Goal: Task Accomplishment & Management: Complete application form

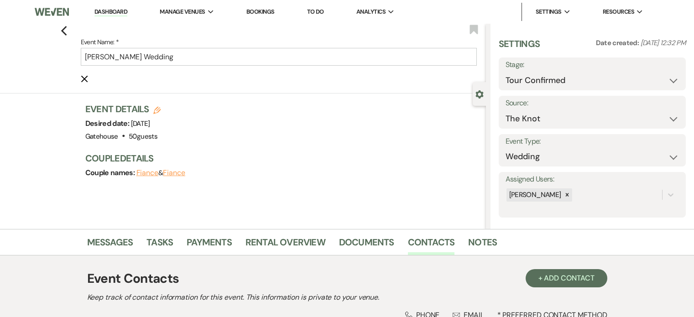
select select "4"
select select "2"
click at [66, 32] on use "button" at bounding box center [64, 31] width 6 height 10
select select "4"
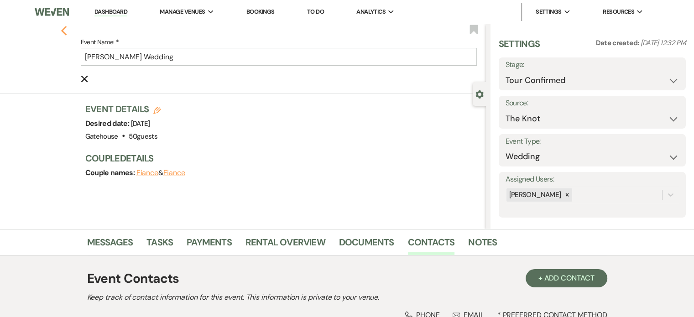
select select "4"
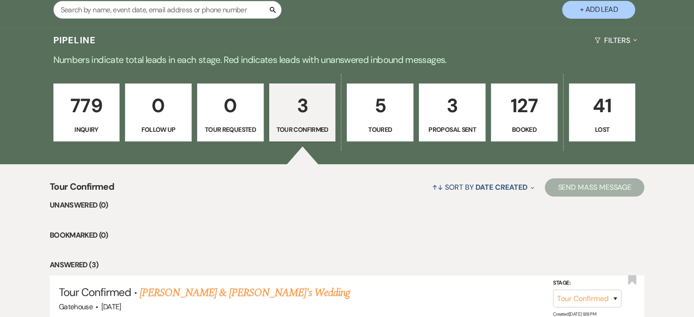
scroll to position [141, 0]
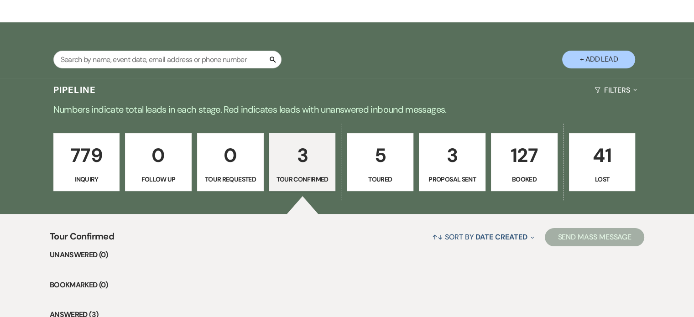
click at [523, 160] on p "127" at bounding box center [524, 155] width 55 height 31
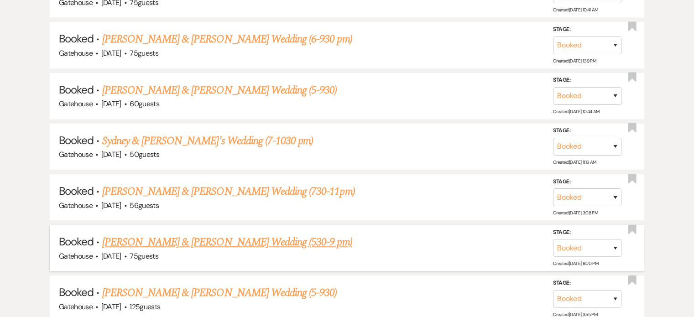
scroll to position [551, 0]
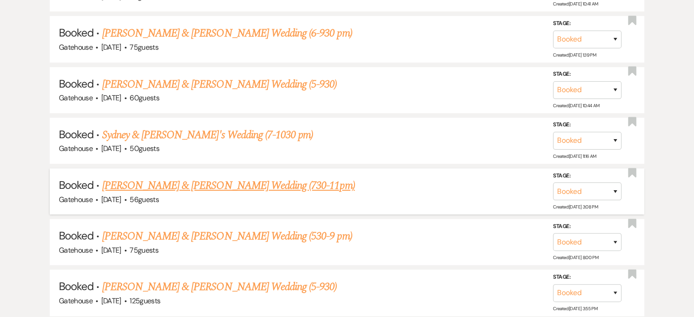
click at [178, 184] on link "[PERSON_NAME] & [PERSON_NAME] Wedding (730-11pm)" at bounding box center [228, 185] width 253 height 16
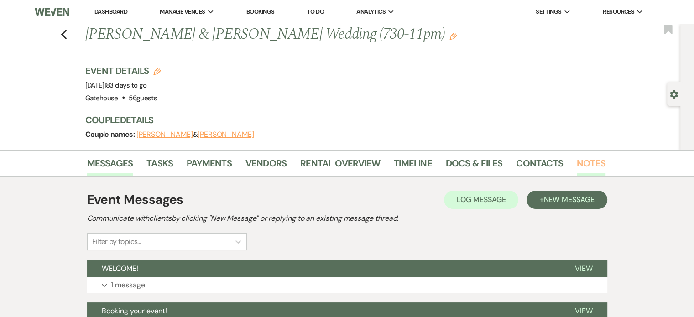
click at [589, 160] on link "Notes" at bounding box center [590, 166] width 29 height 20
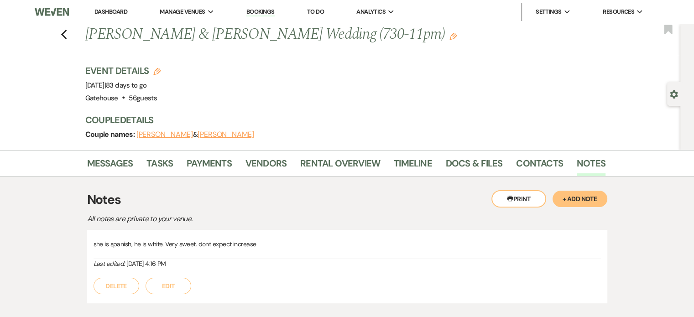
click at [580, 195] on button "+ Add Note" at bounding box center [579, 199] width 55 height 16
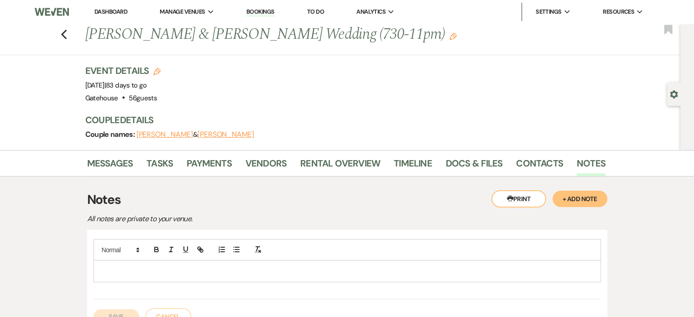
click at [134, 266] on p at bounding box center [347, 271] width 492 height 10
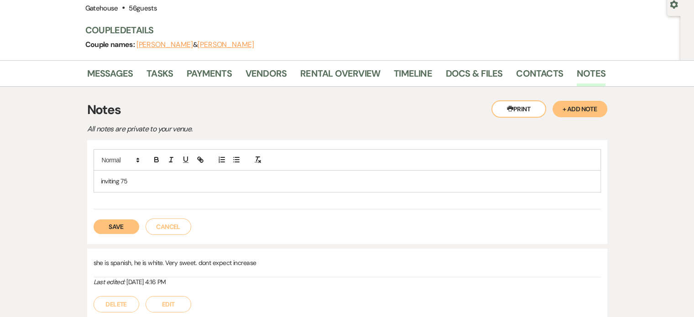
scroll to position [91, 0]
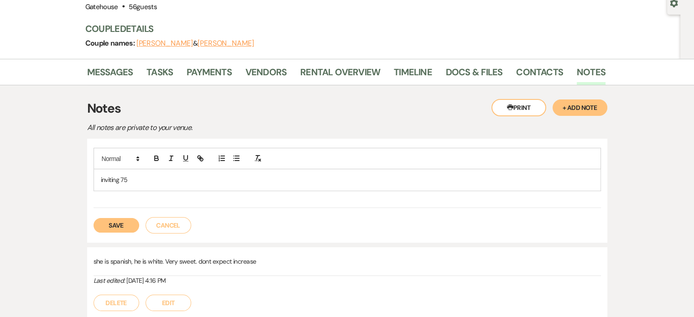
click at [115, 226] on button "Save" at bounding box center [116, 225] width 46 height 15
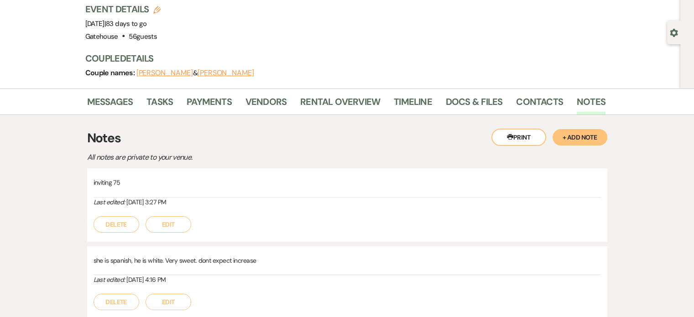
scroll to position [0, 0]
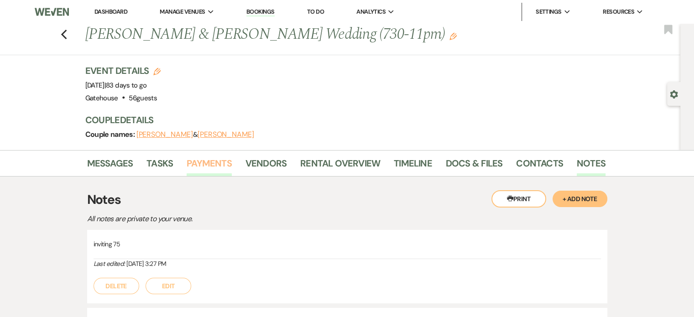
click at [205, 159] on link "Payments" at bounding box center [208, 166] width 45 height 20
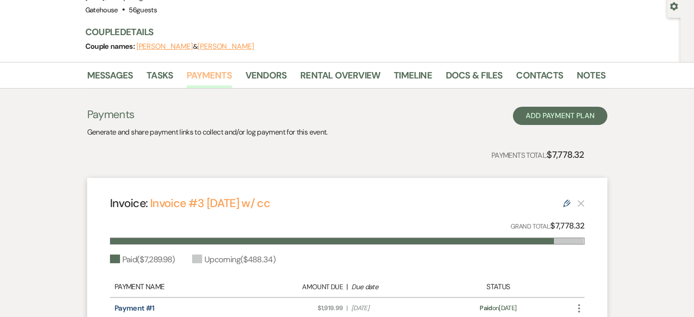
scroll to position [46, 0]
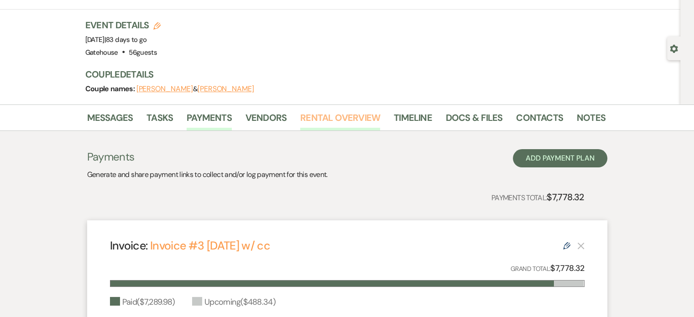
click at [338, 117] on link "Rental Overview" at bounding box center [340, 120] width 80 height 20
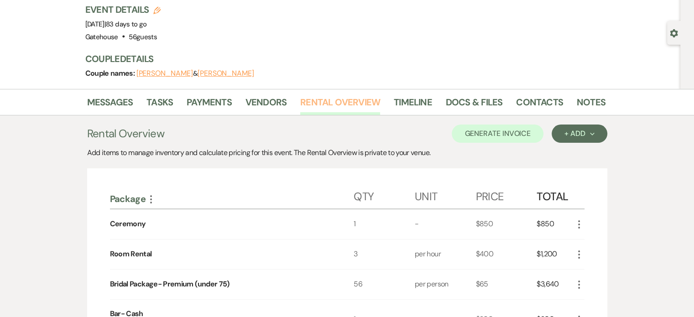
scroll to position [46, 0]
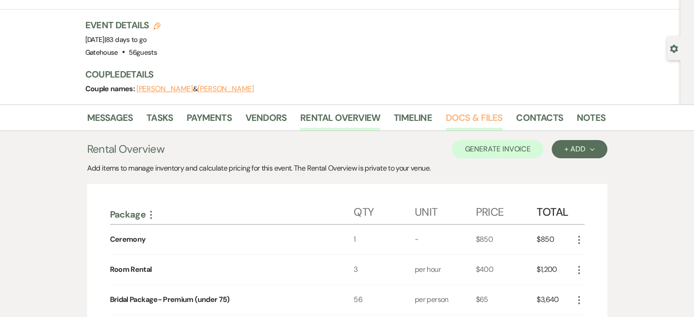
click at [473, 114] on link "Docs & Files" at bounding box center [473, 120] width 57 height 20
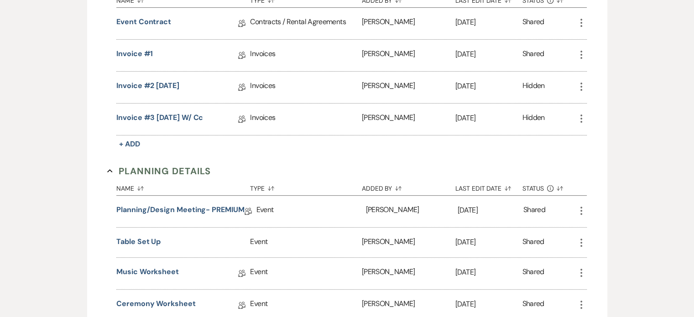
scroll to position [319, 0]
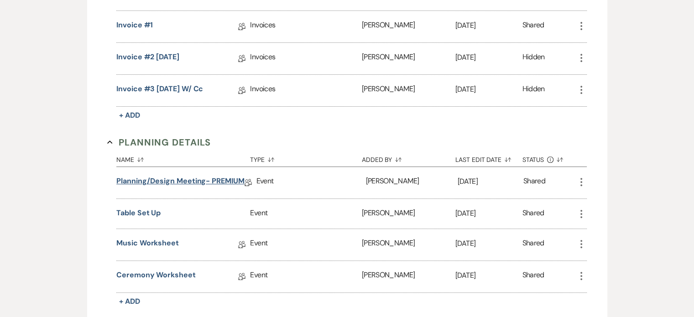
click at [210, 178] on link "Planning/Design Meeting- PREMIUM" at bounding box center [180, 183] width 128 height 14
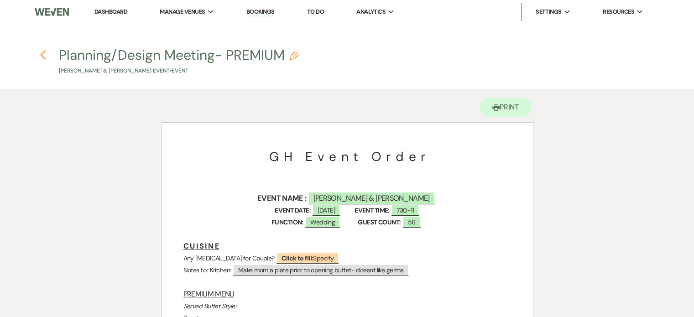
click at [42, 55] on icon "Previous" at bounding box center [43, 55] width 7 height 11
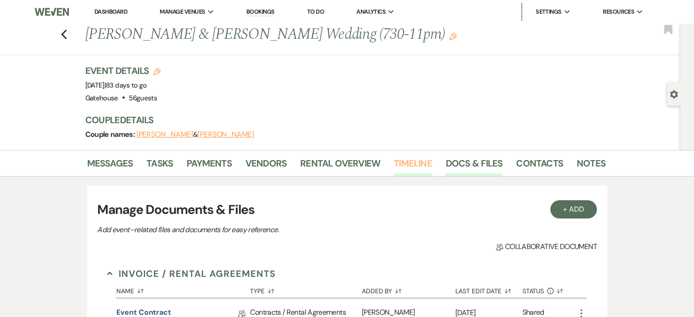
click at [405, 165] on link "Timeline" at bounding box center [412, 166] width 38 height 20
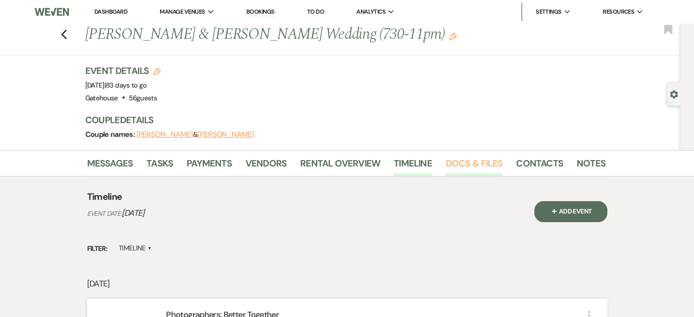
click at [471, 159] on link "Docs & Files" at bounding box center [473, 166] width 57 height 20
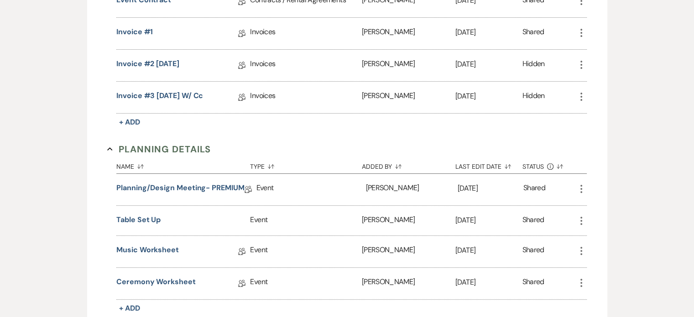
scroll to position [319, 0]
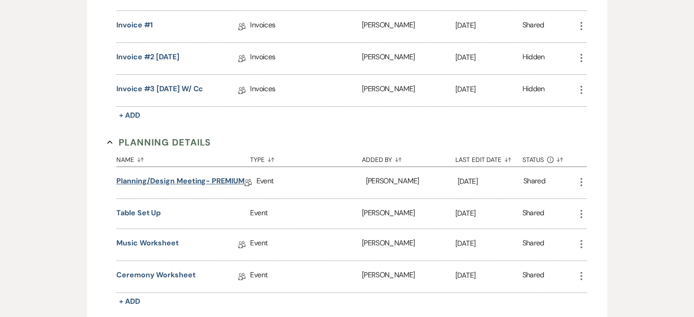
click at [182, 178] on link "Planning/Design Meeting- PREMIUM" at bounding box center [180, 183] width 128 height 14
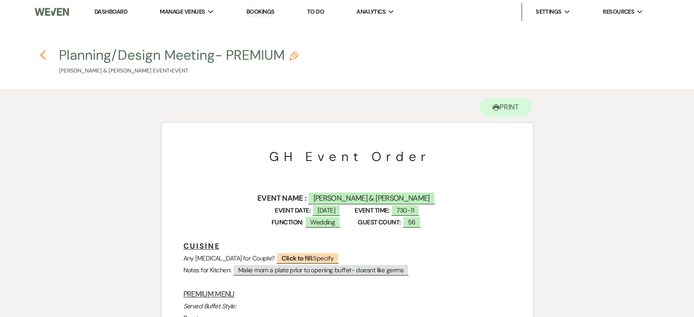
click at [40, 56] on icon "Previous" at bounding box center [43, 55] width 7 height 11
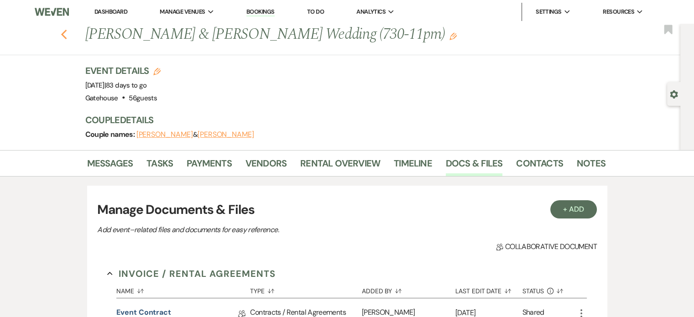
click at [67, 33] on use "button" at bounding box center [64, 35] width 6 height 10
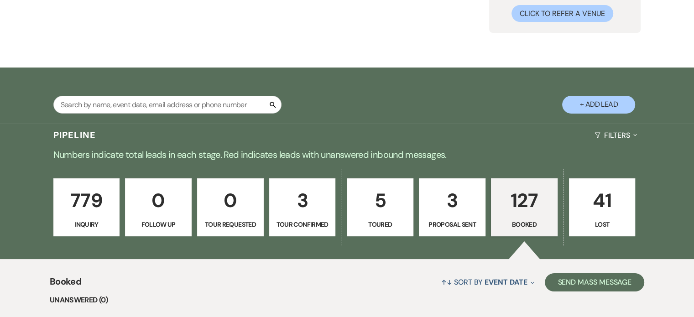
scroll to position [95, 0]
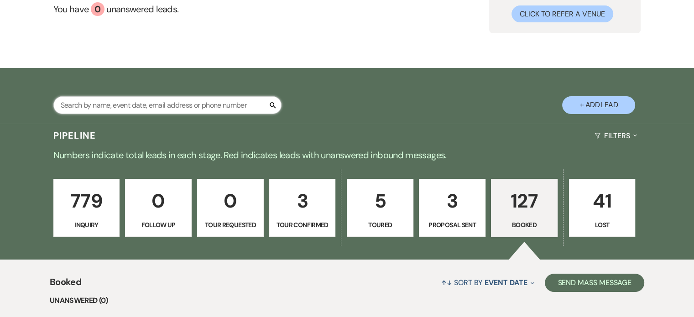
click at [115, 105] on input "text" at bounding box center [167, 105] width 228 height 18
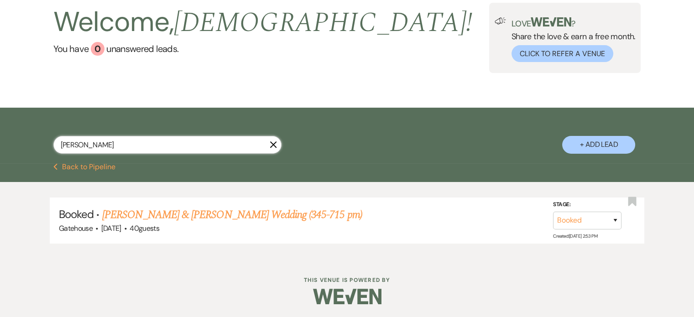
type input "[PERSON_NAME]"
click at [601, 142] on button "+ Add Lead" at bounding box center [598, 145] width 73 height 18
select select "669"
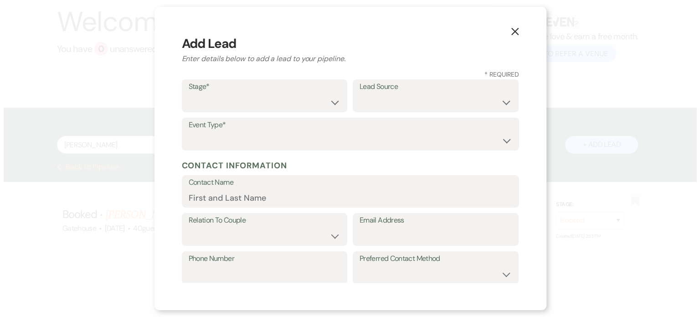
scroll to position [56, 0]
click at [238, 106] on select "Inquiry Follow Up Tour Requested Tour Confirmed Toured Proposal Sent Booked Lost" at bounding box center [264, 102] width 152 height 18
select select "1"
click at [188, 93] on select "Inquiry Follow Up Tour Requested Tour Confirmed Toured Proposal Sent Booked Lost" at bounding box center [264, 102] width 152 height 18
click at [377, 97] on select "Weven Venue Website Instagram Facebook Pinterest Google The Knot Wedding Wire H…" at bounding box center [436, 102] width 152 height 18
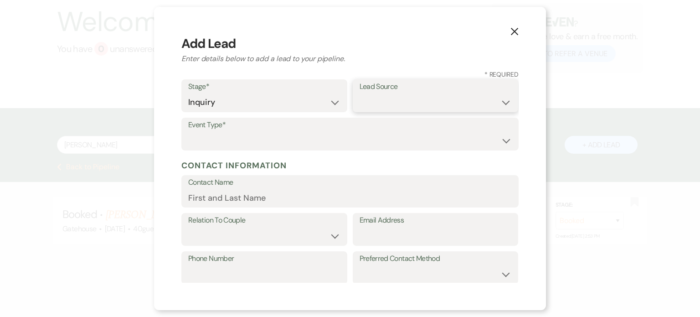
select select "5"
click at [360, 93] on select "Weven Venue Website Instagram Facebook Pinterest Google The Knot Wedding Wire H…" at bounding box center [436, 102] width 152 height 18
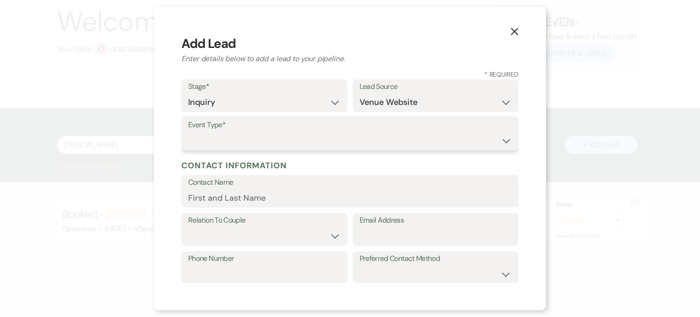
click at [230, 140] on select "Wedding Anniversary Party Baby Shower Bachelorette / Bachelor Party Birthday Pa…" at bounding box center [350, 141] width 324 height 18
select select "1"
click at [188, 132] on select "Wedding Anniversary Party Baby Shower Bachelorette / Bachelor Party Birthday Pa…" at bounding box center [350, 141] width 324 height 18
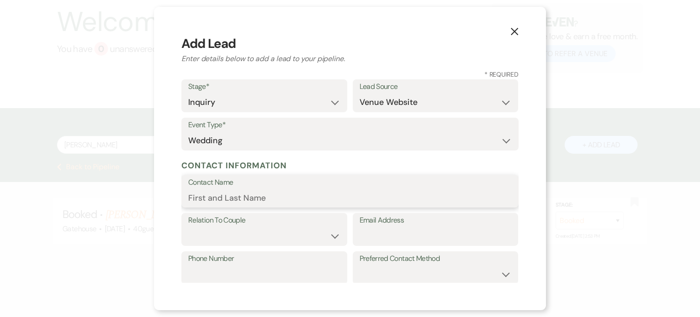
click at [252, 201] on input "Contact Name" at bounding box center [350, 198] width 324 height 18
type input "[PERSON_NAME]"
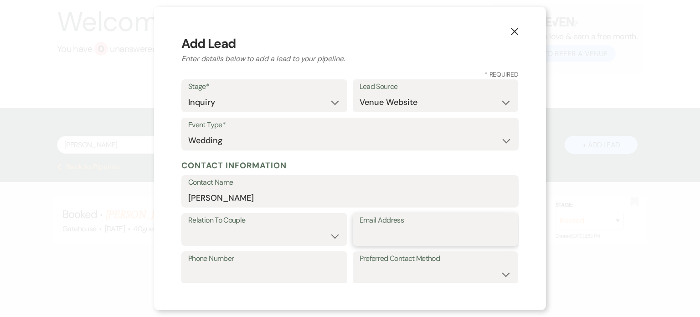
click at [387, 238] on input "Email Address" at bounding box center [436, 236] width 152 height 18
paste input "[EMAIL_ADDRESS][DOMAIN_NAME]"
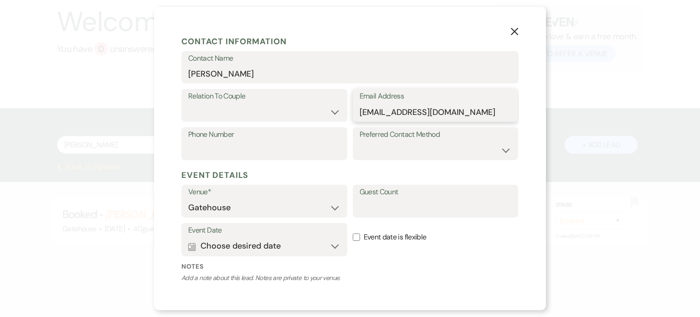
scroll to position [137, 0]
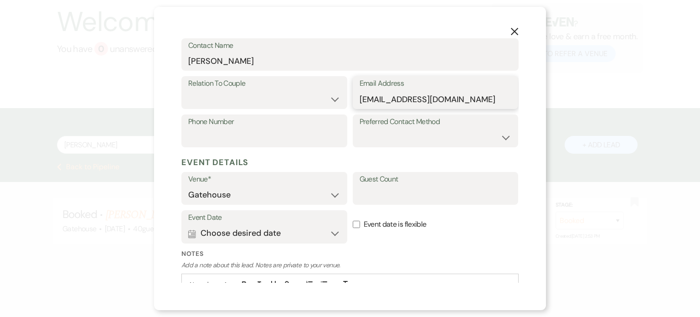
type input "[EMAIL_ADDRESS][DOMAIN_NAME]"
click at [331, 233] on button "Calendar Choose desired date Expand" at bounding box center [264, 233] width 152 height 18
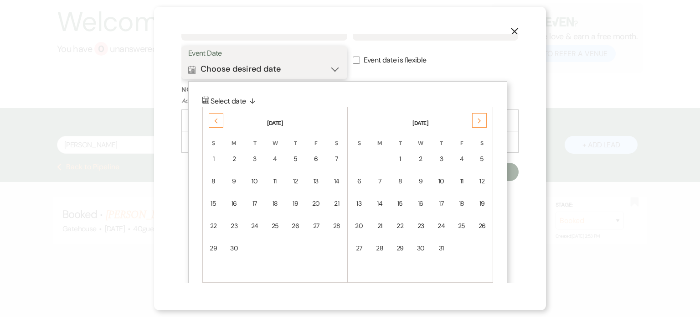
scroll to position [312, 0]
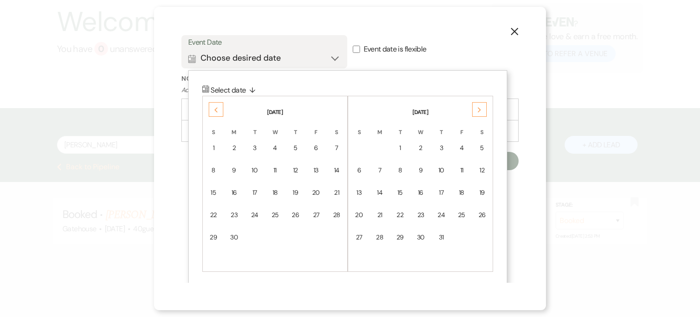
click at [214, 105] on div "Previous" at bounding box center [216, 109] width 15 height 15
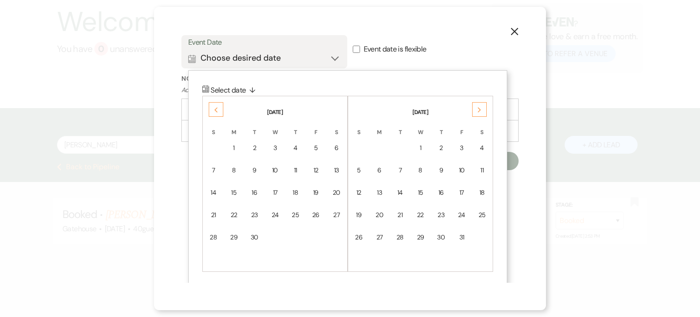
click at [214, 105] on div "Previous" at bounding box center [216, 109] width 15 height 15
click at [256, 190] on div "12" at bounding box center [254, 193] width 8 height 10
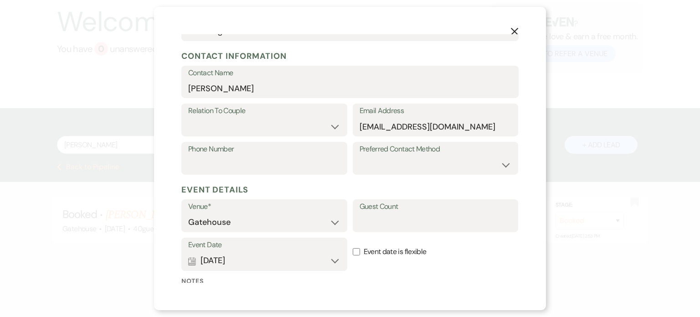
scroll to position [107, 0]
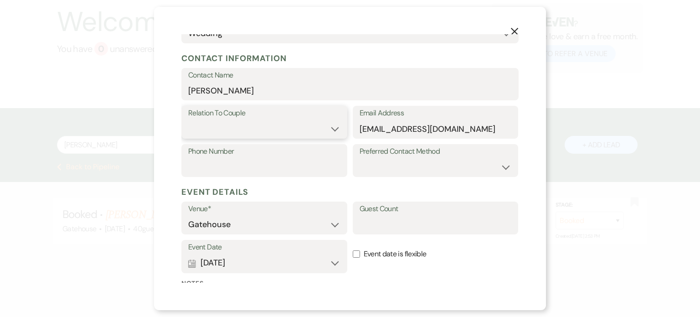
click at [307, 127] on select "Couple Planner Parent of Couple Family Member Friend Other" at bounding box center [264, 129] width 152 height 18
select select "1"
click at [188, 120] on select "Couple Planner Parent of Couple Family Member Friend Other" at bounding box center [264, 129] width 152 height 18
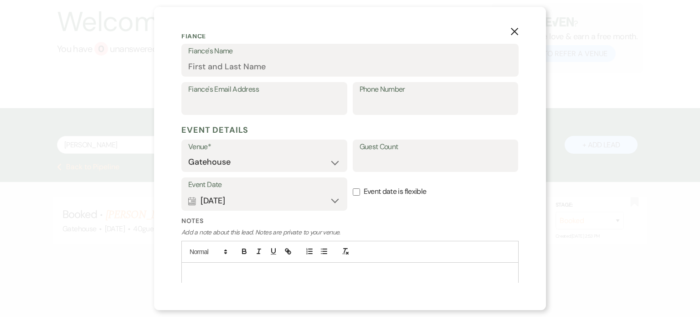
scroll to position [292, 0]
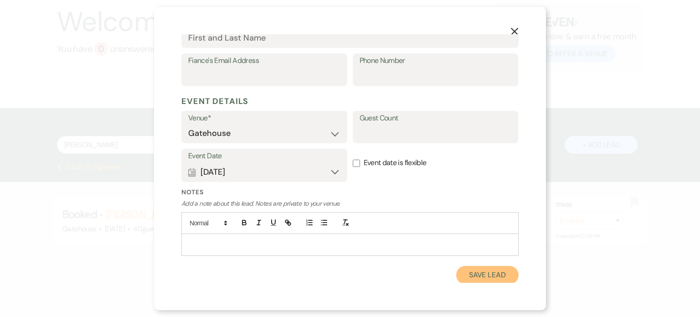
click at [481, 278] on button "Save Lead" at bounding box center [487, 275] width 62 height 18
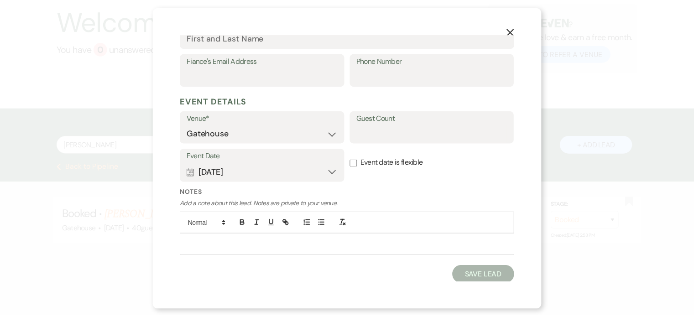
scroll to position [56, 0]
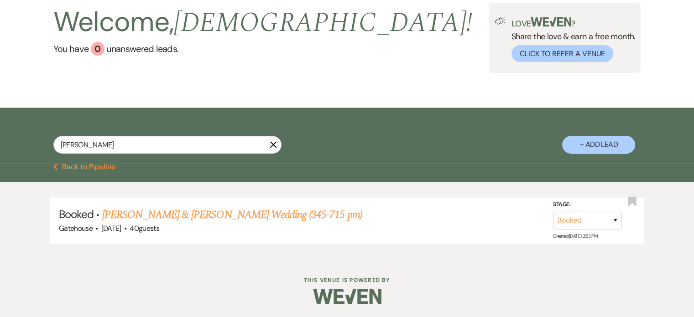
click at [77, 165] on button "Previous Back to Pipeline" at bounding box center [84, 166] width 62 height 7
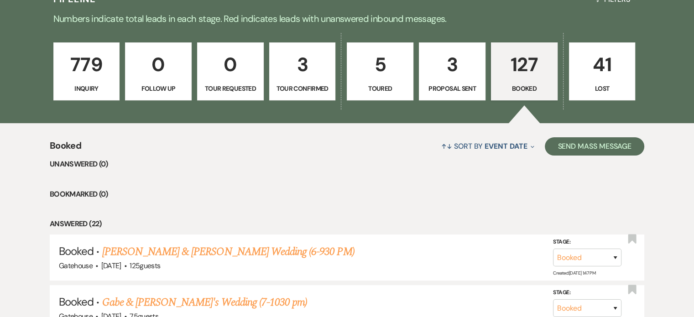
scroll to position [141, 0]
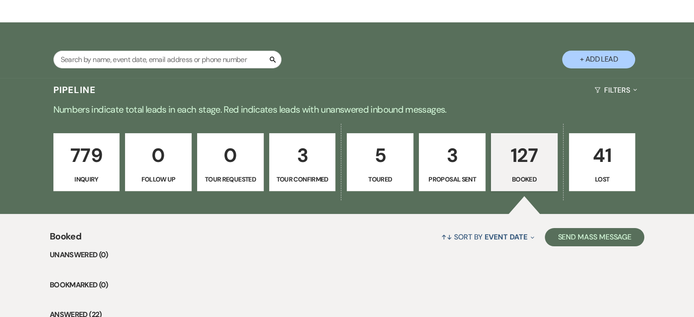
click at [79, 156] on p "779" at bounding box center [86, 155] width 55 height 31
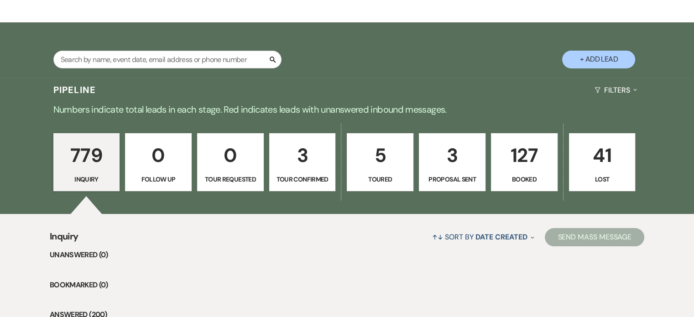
scroll to position [323, 0]
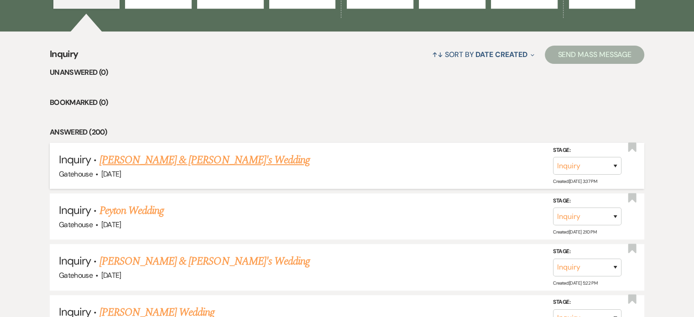
click at [160, 160] on link "[PERSON_NAME] & [PERSON_NAME]'s Wedding" at bounding box center [204, 160] width 211 height 16
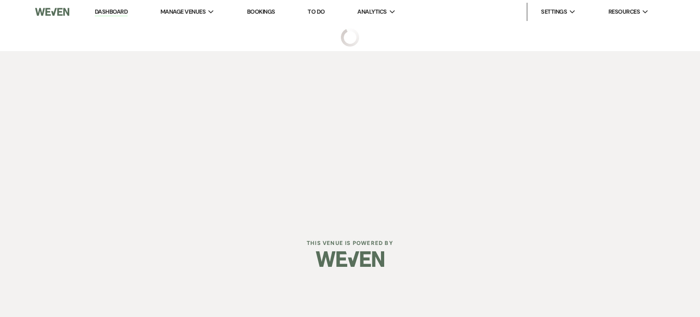
select select "5"
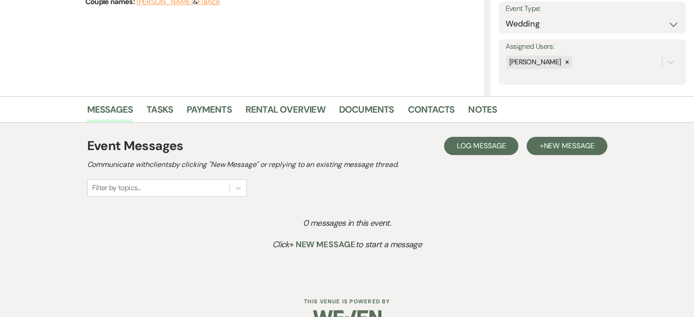
scroll to position [137, 0]
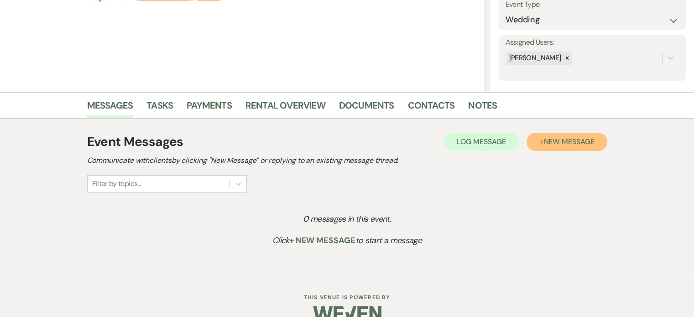
click at [558, 141] on span "New Message" at bounding box center [568, 142] width 51 height 10
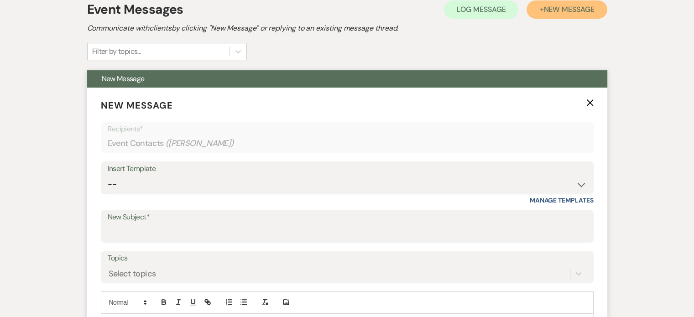
scroll to position [274, 0]
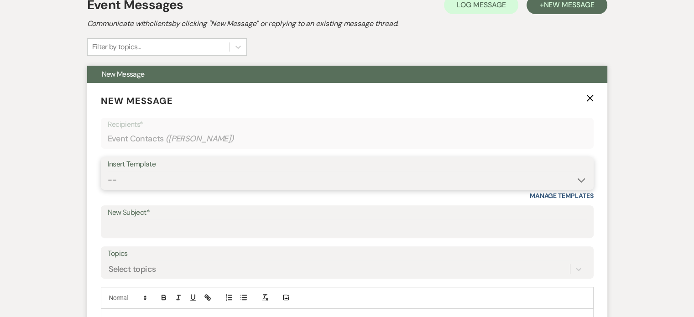
click at [194, 181] on select "-- Tour Request Response Proposal 6-9 Month Check-in Happy 1 Month Anniversary!…" at bounding box center [347, 180] width 479 height 18
select select "2237"
click at [108, 171] on select "-- Tour Request Response Proposal 6-9 Month Check-in Happy 1 Month Anniversary!…" at bounding box center [347, 180] width 479 height 18
type input "Let's Plan Something Wonderful at The Gatehouse!"
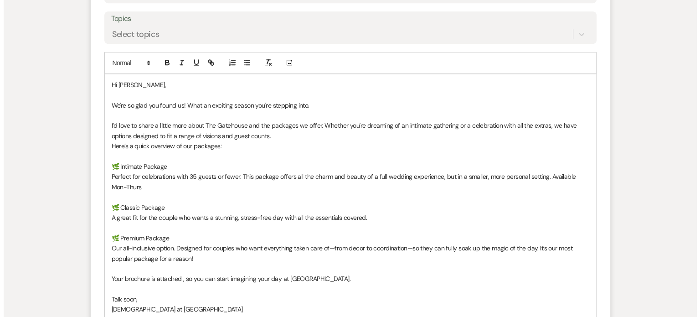
scroll to position [638, 0]
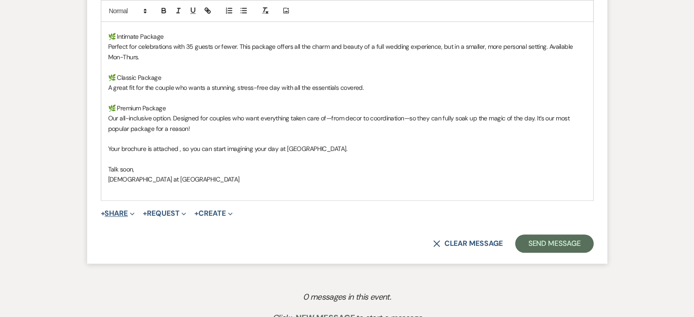
click at [118, 212] on button "+ Share Expand" at bounding box center [118, 213] width 34 height 7
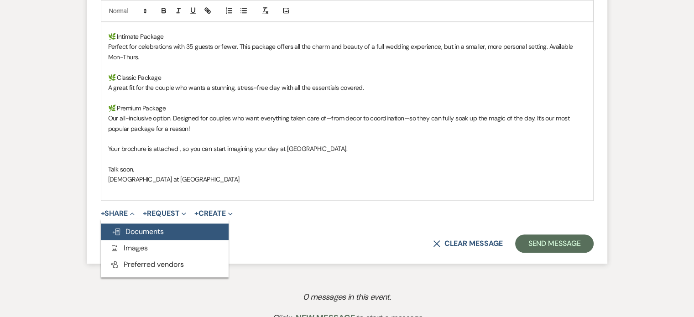
click at [129, 227] on span "Doc Upload Documents" at bounding box center [138, 232] width 52 height 10
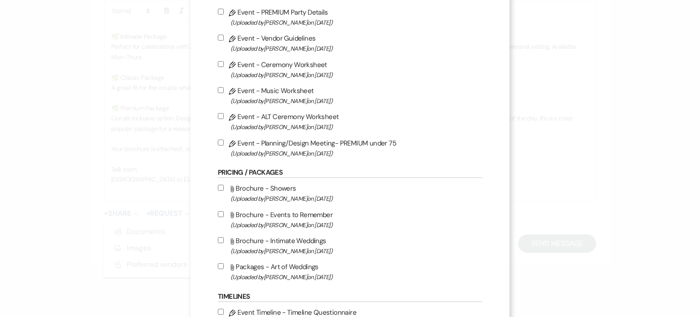
scroll to position [502, 0]
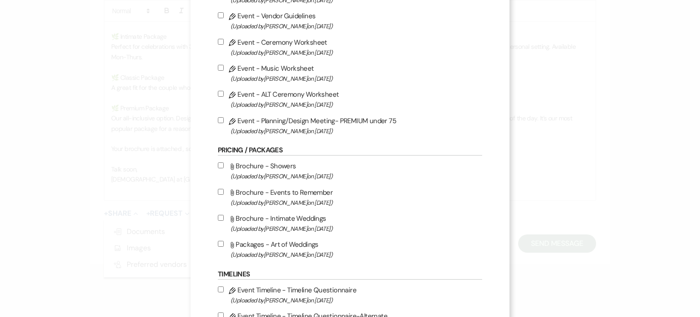
click at [278, 253] on span "(Uploaded by [PERSON_NAME] on [DATE] )" at bounding box center [357, 254] width 252 height 10
click at [224, 247] on input "Attach File Packages - Art of Weddings (Uploaded by [PERSON_NAME] on [DATE] )" at bounding box center [221, 244] width 6 height 6
checkbox input "true"
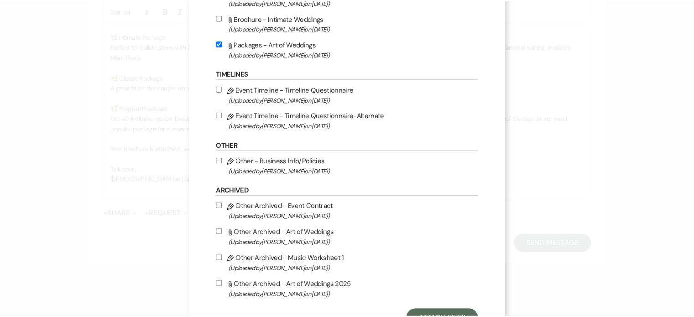
scroll to position [745, 0]
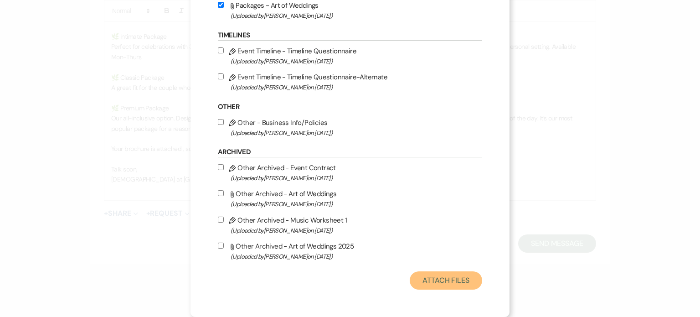
click at [440, 277] on button "Attach Files" at bounding box center [446, 280] width 72 height 18
